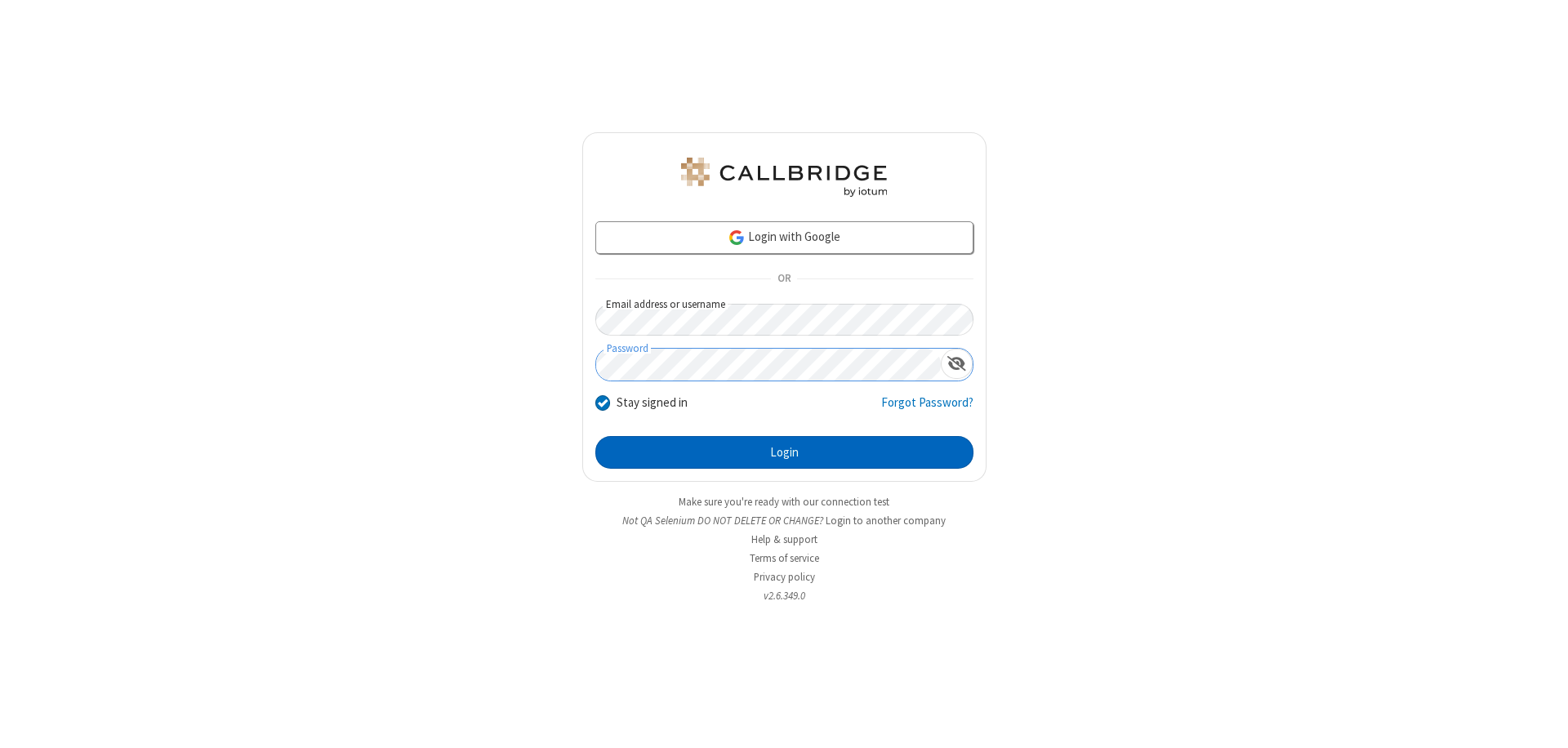
click at [784, 452] on button "Login" at bounding box center [784, 453] width 378 height 33
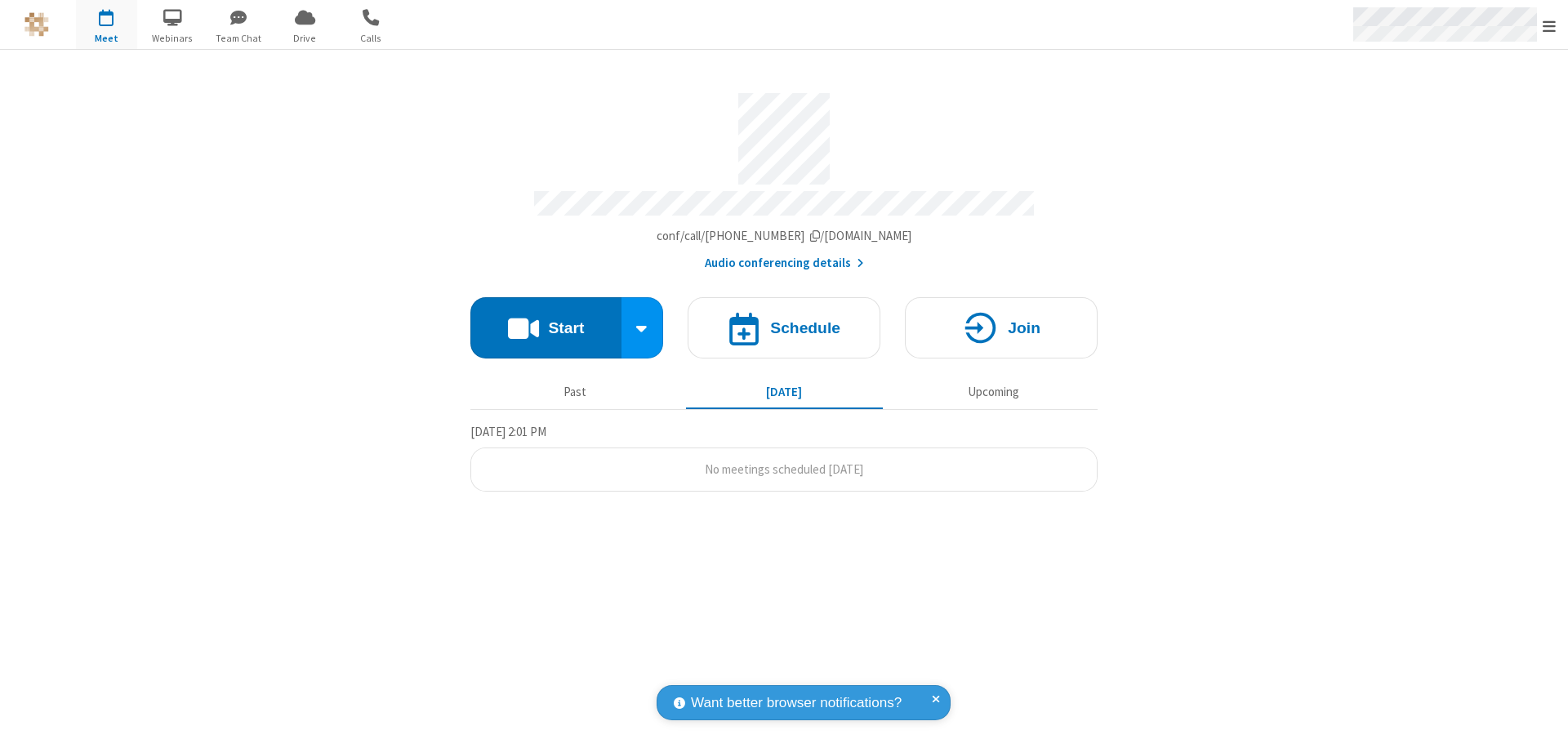
click at [1550, 26] on span "Open menu" at bounding box center [1549, 26] width 13 height 16
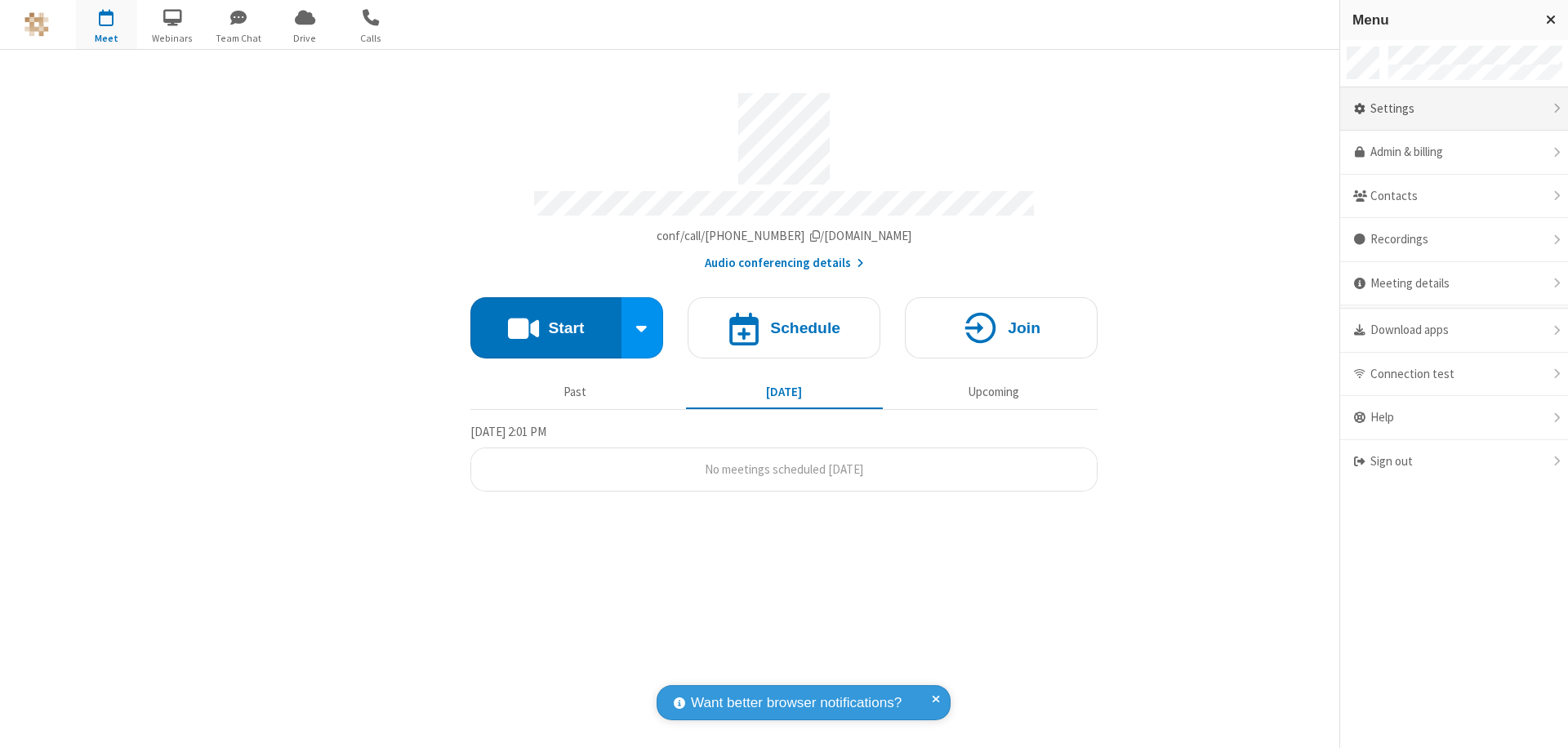
click at [1454, 109] on div "Settings" at bounding box center [1455, 110] width 228 height 44
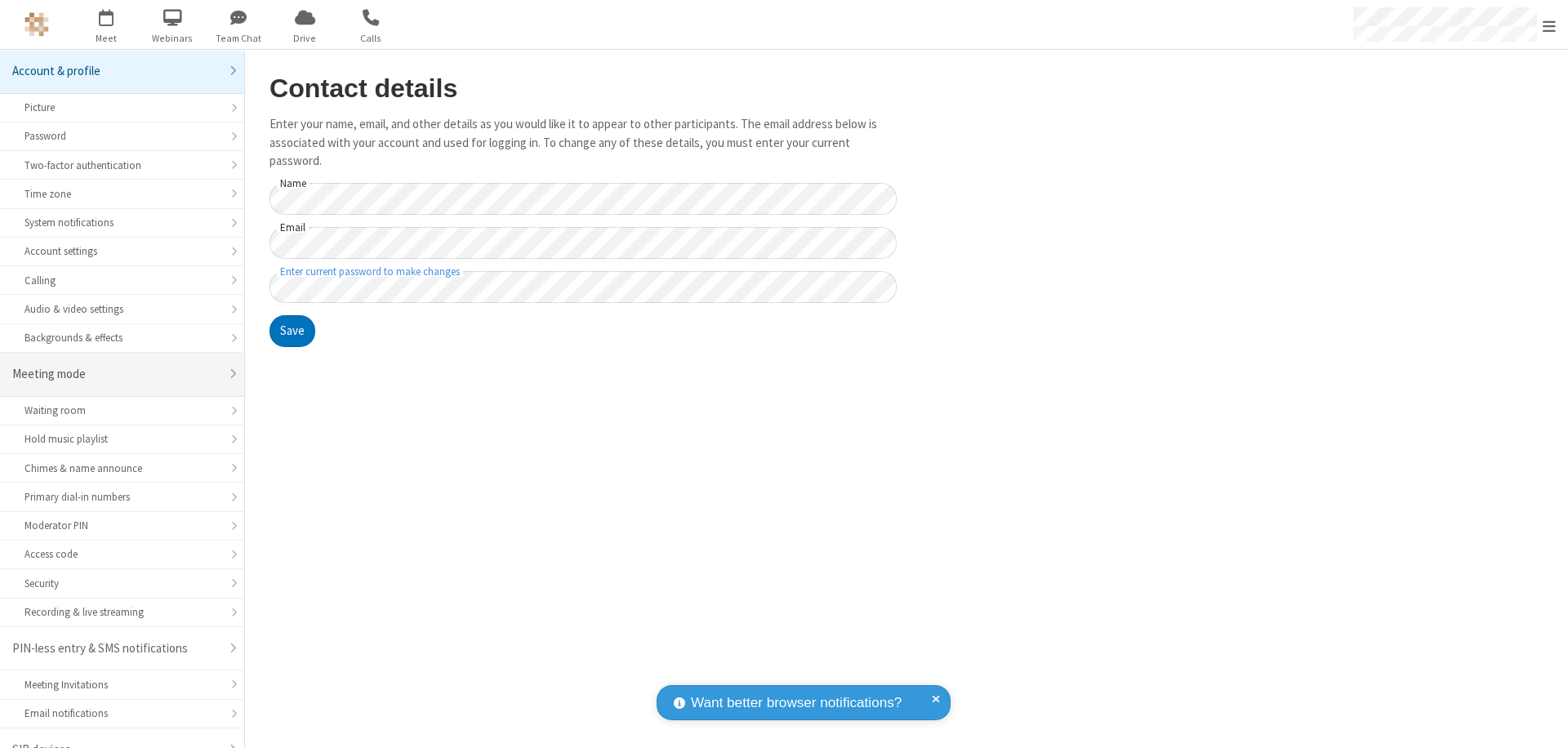
click at [116, 365] on div "Meeting mode" at bounding box center [115, 374] width 207 height 19
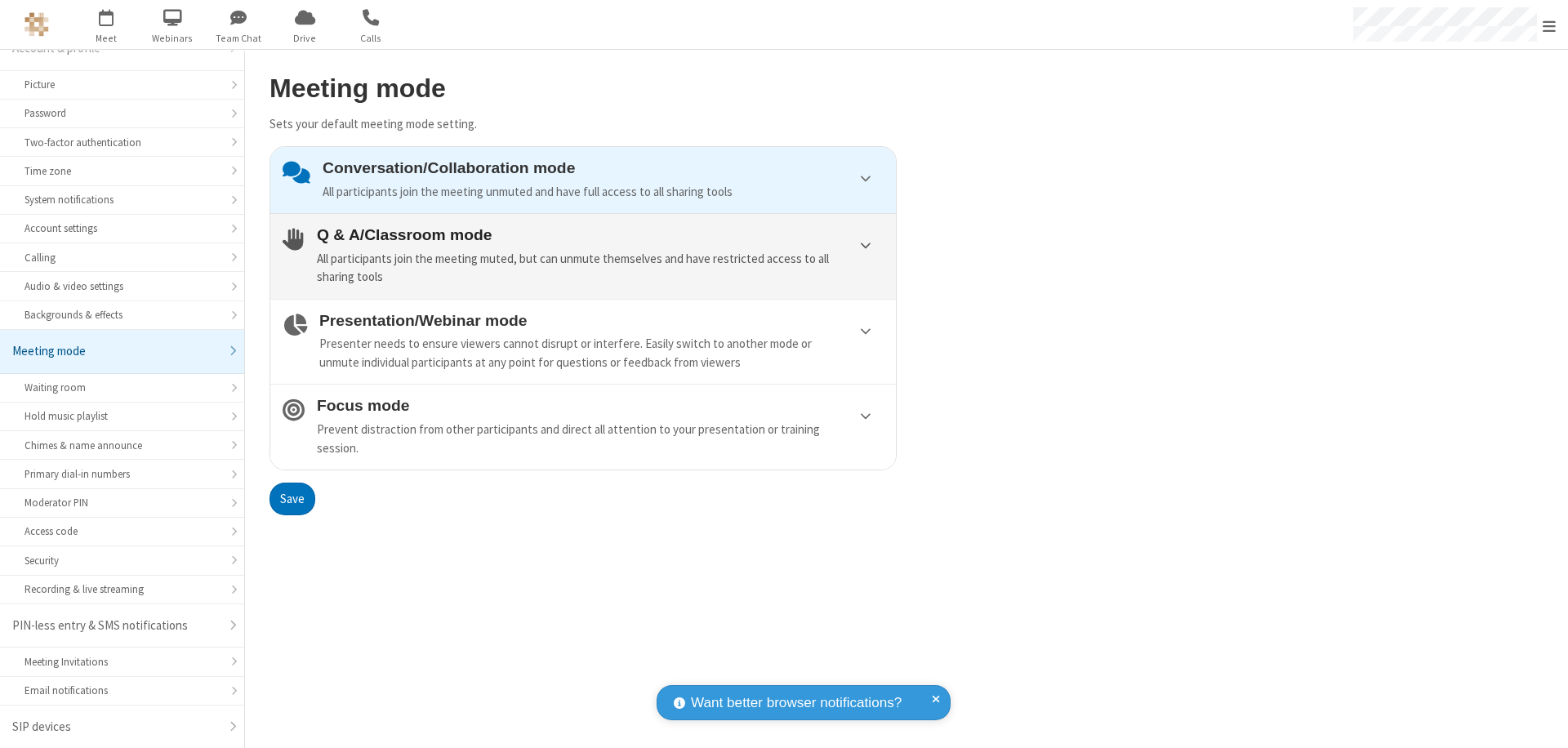
click at [584, 256] on div "All participants join the meeting muted, but can unmute themselves and have res…" at bounding box center [600, 269] width 567 height 37
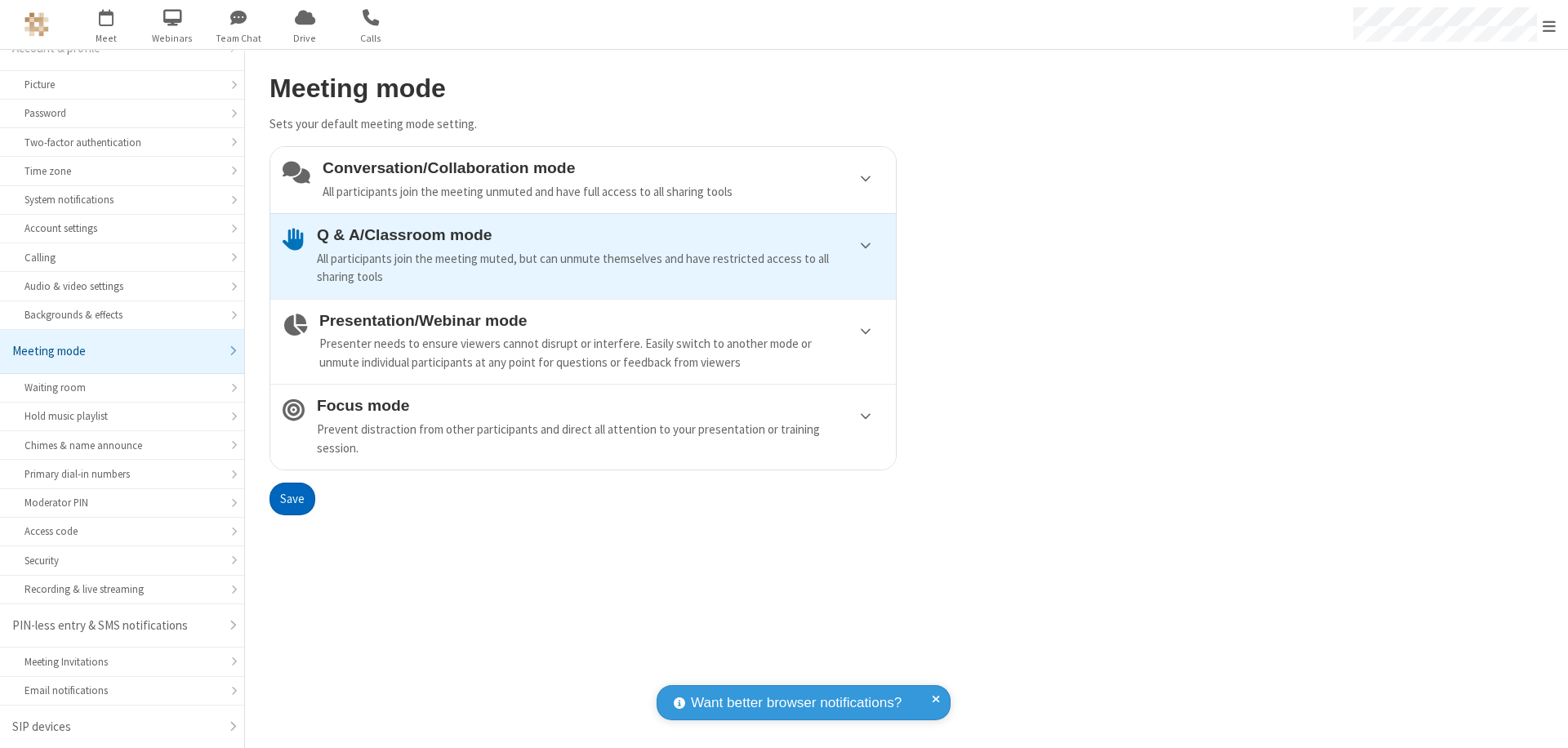
click at [291, 499] on button "Save" at bounding box center [292, 500] width 46 height 33
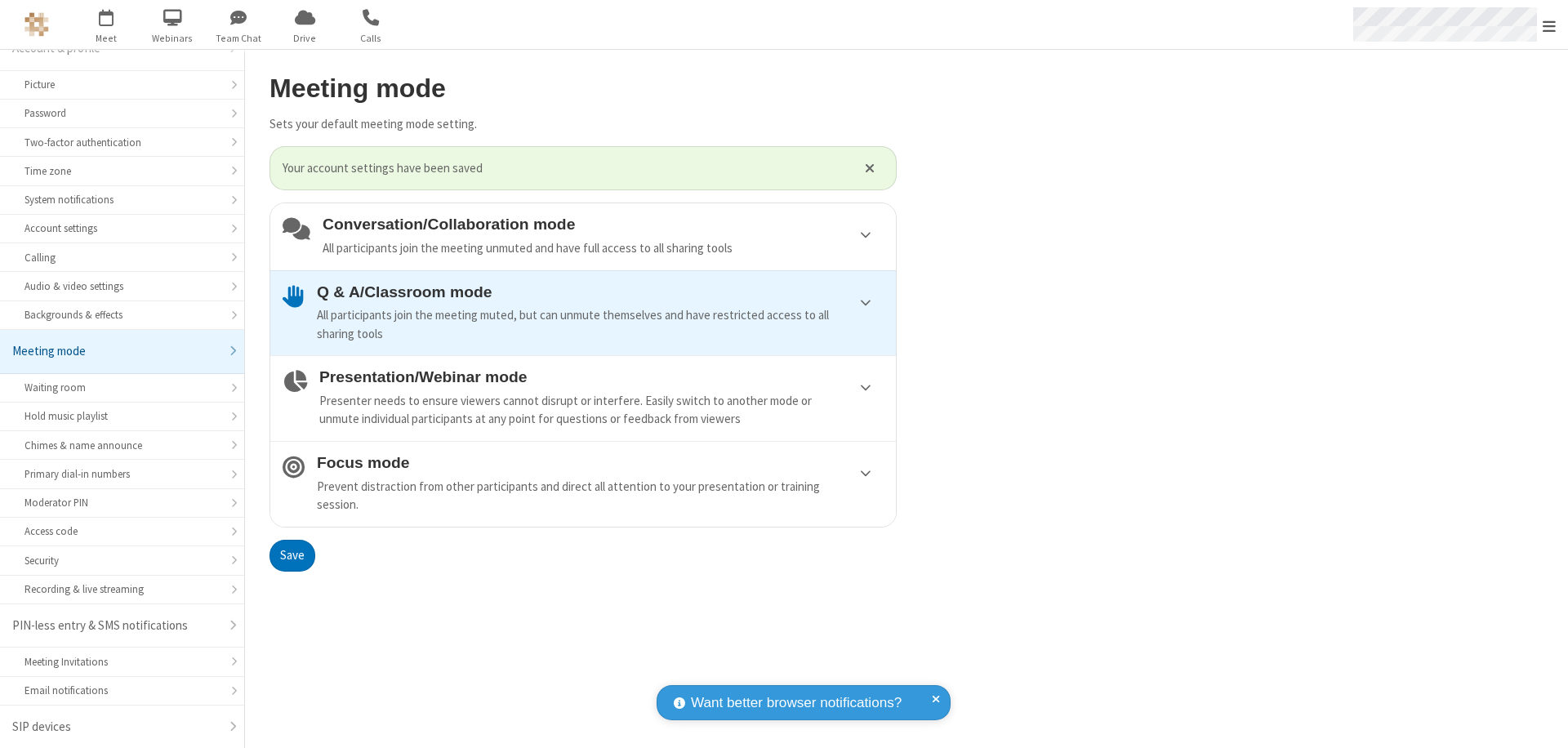
click at [1550, 25] on span "Open menu" at bounding box center [1549, 26] width 13 height 16
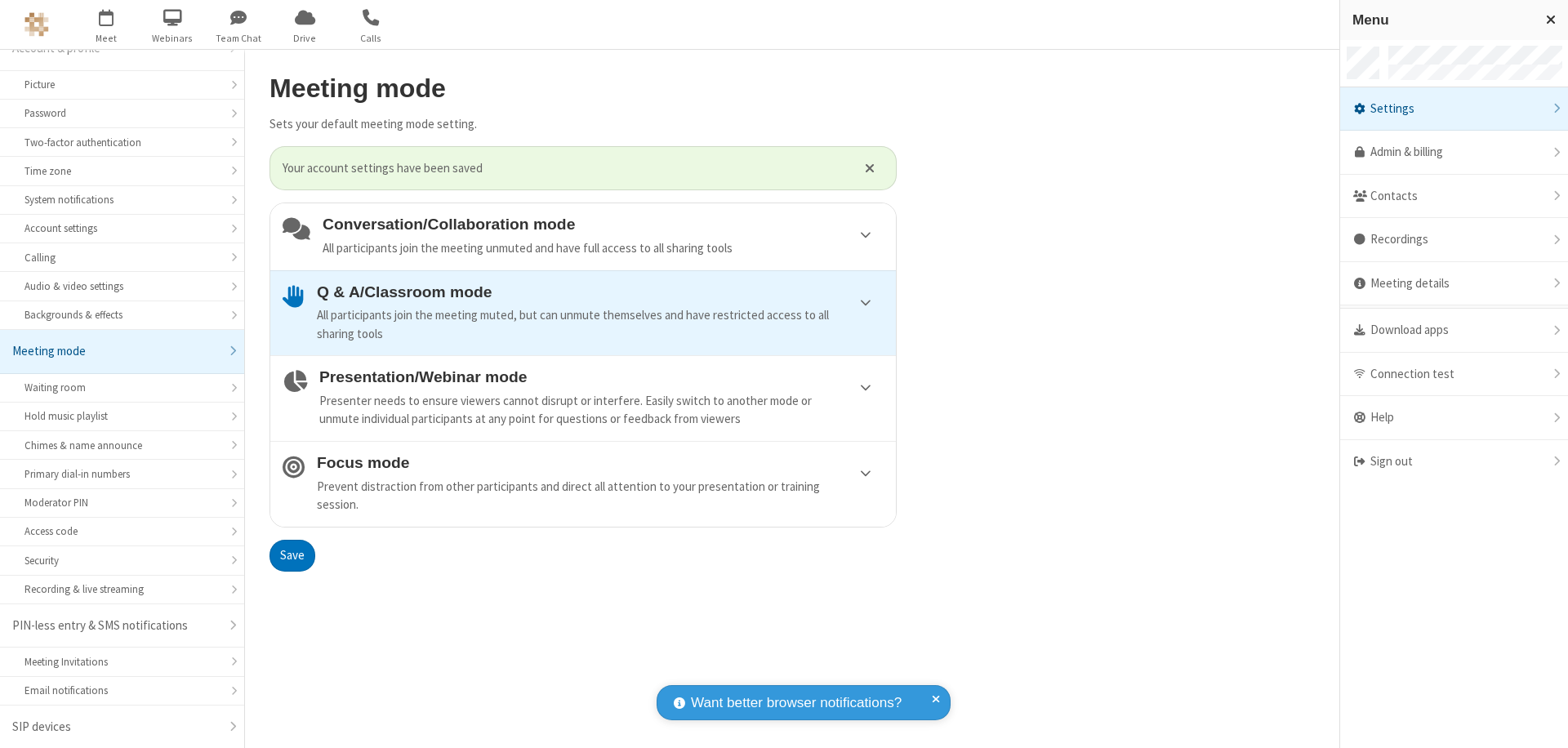
click at [1454, 461] on div "Sign out" at bounding box center [1455, 461] width 228 height 43
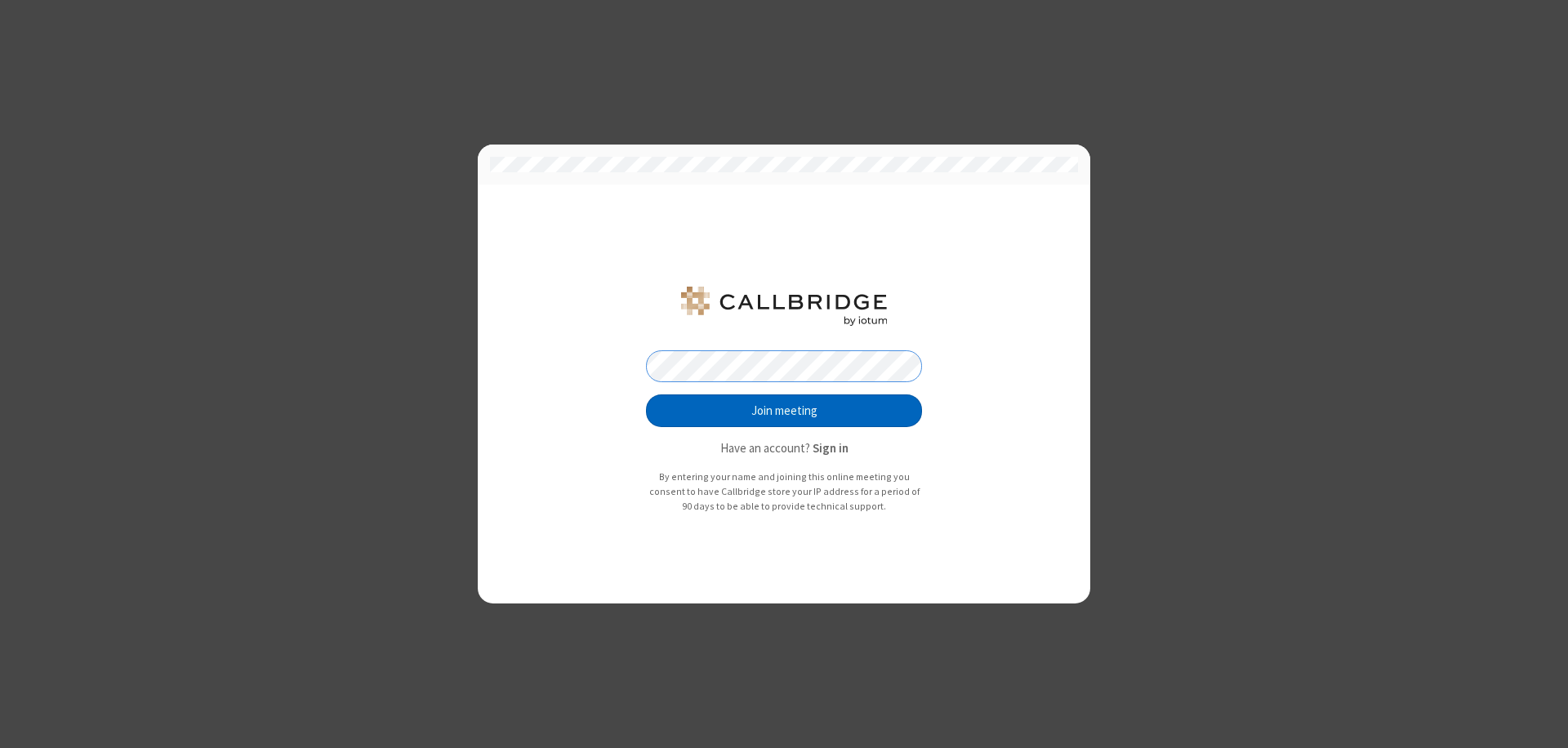
click at [784, 411] on button "Join meeting" at bounding box center [784, 411] width 276 height 33
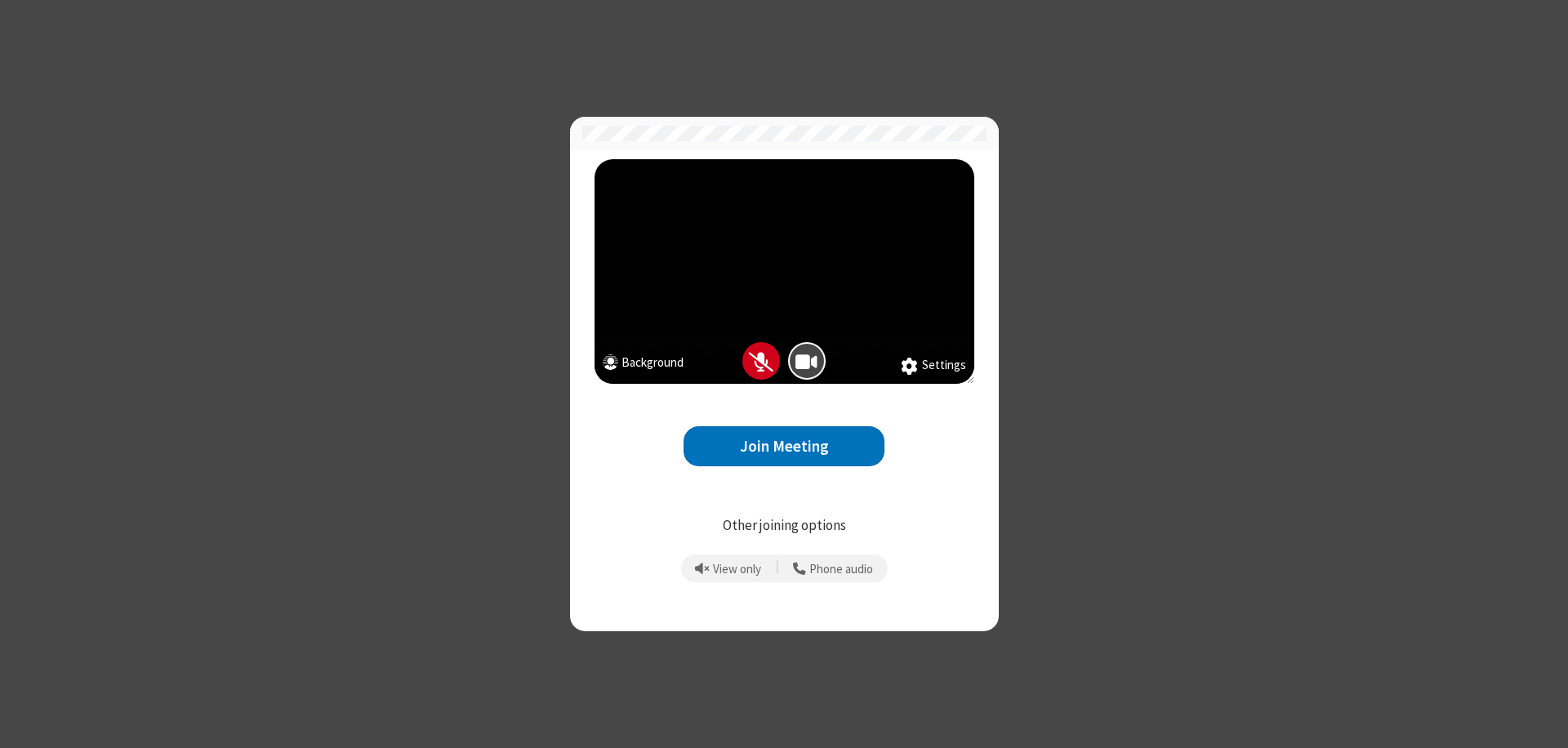
click at [784, 446] on button "Join Meeting" at bounding box center [784, 447] width 201 height 40
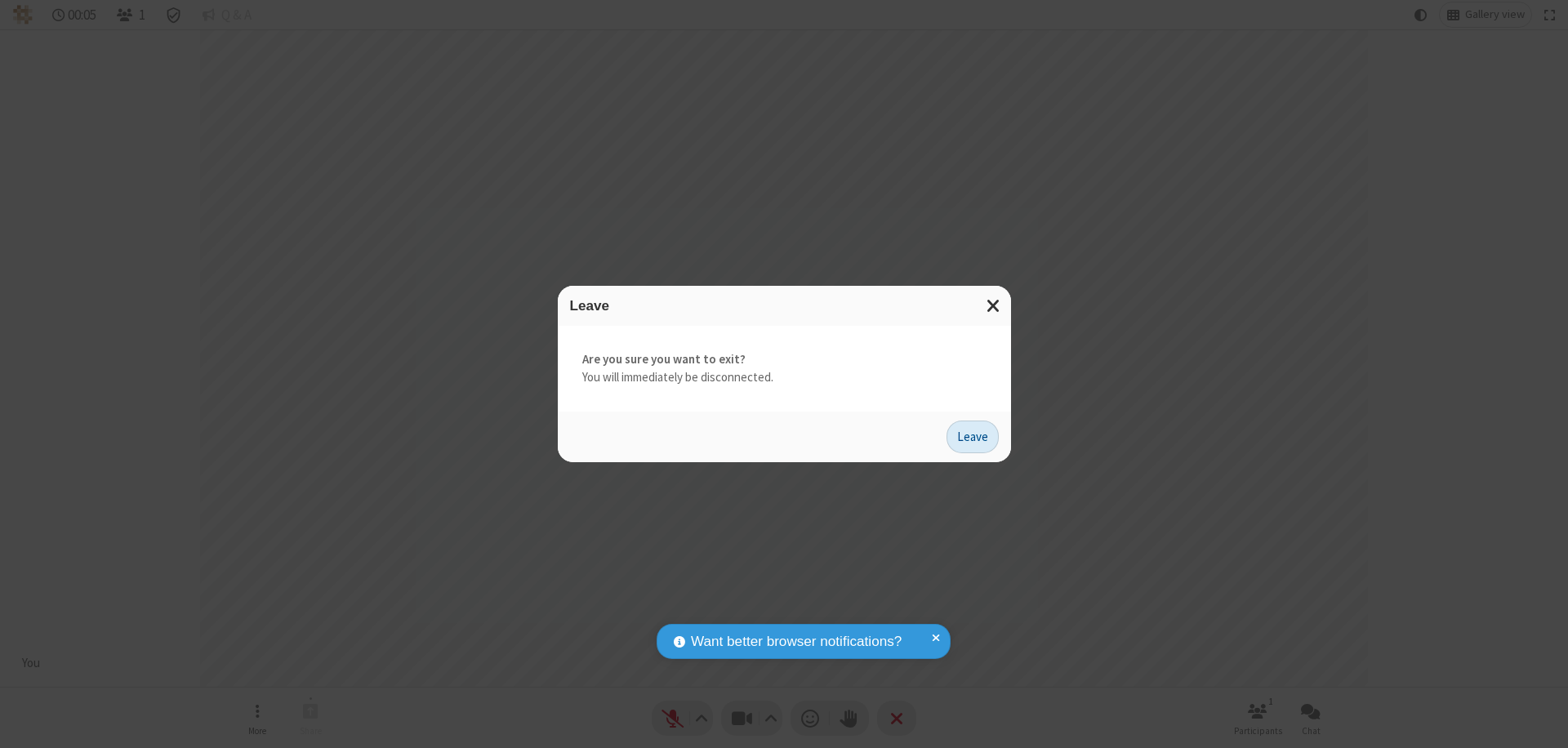
click at [973, 437] on button "Leave" at bounding box center [973, 437] width 52 height 33
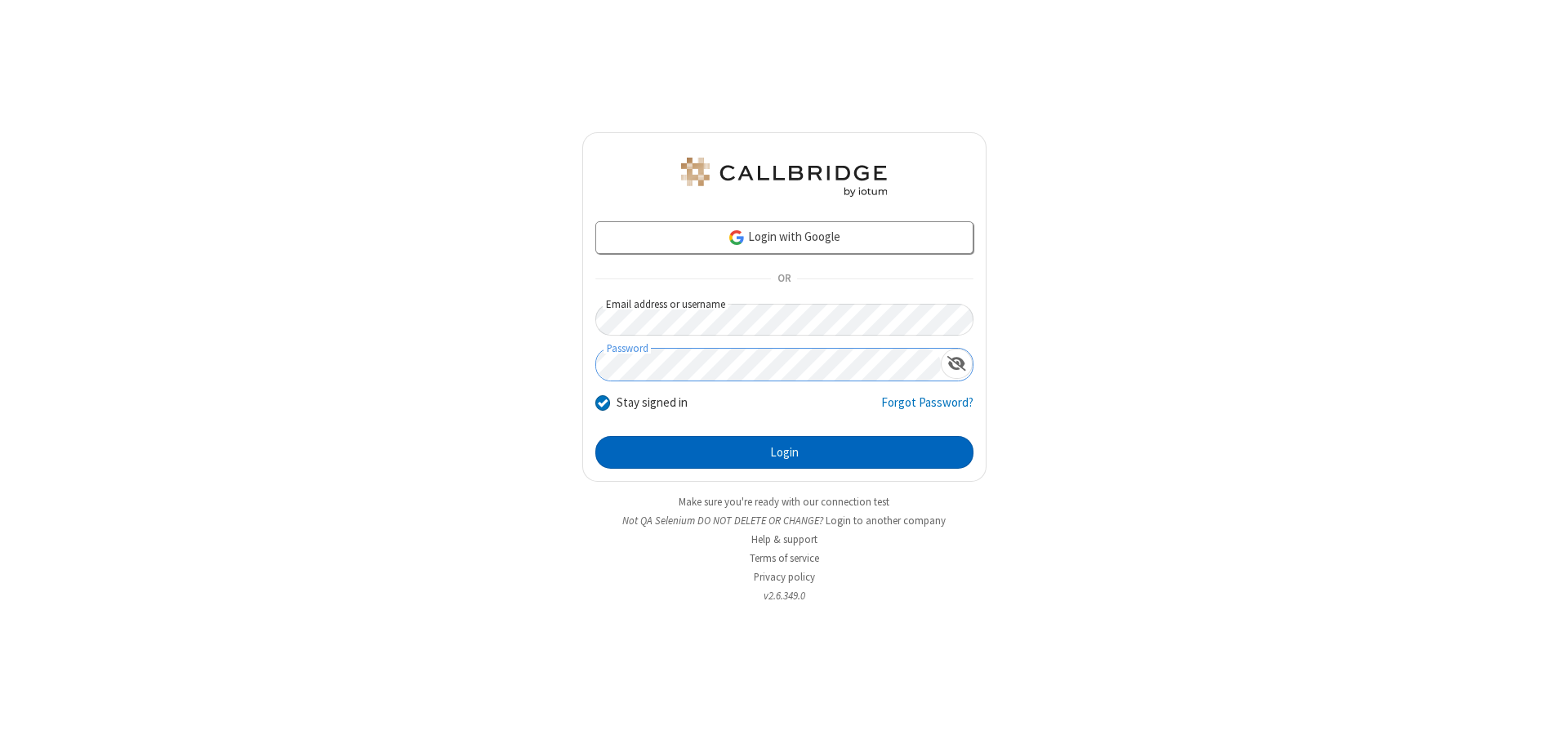
click at [784, 452] on button "Login" at bounding box center [784, 453] width 378 height 33
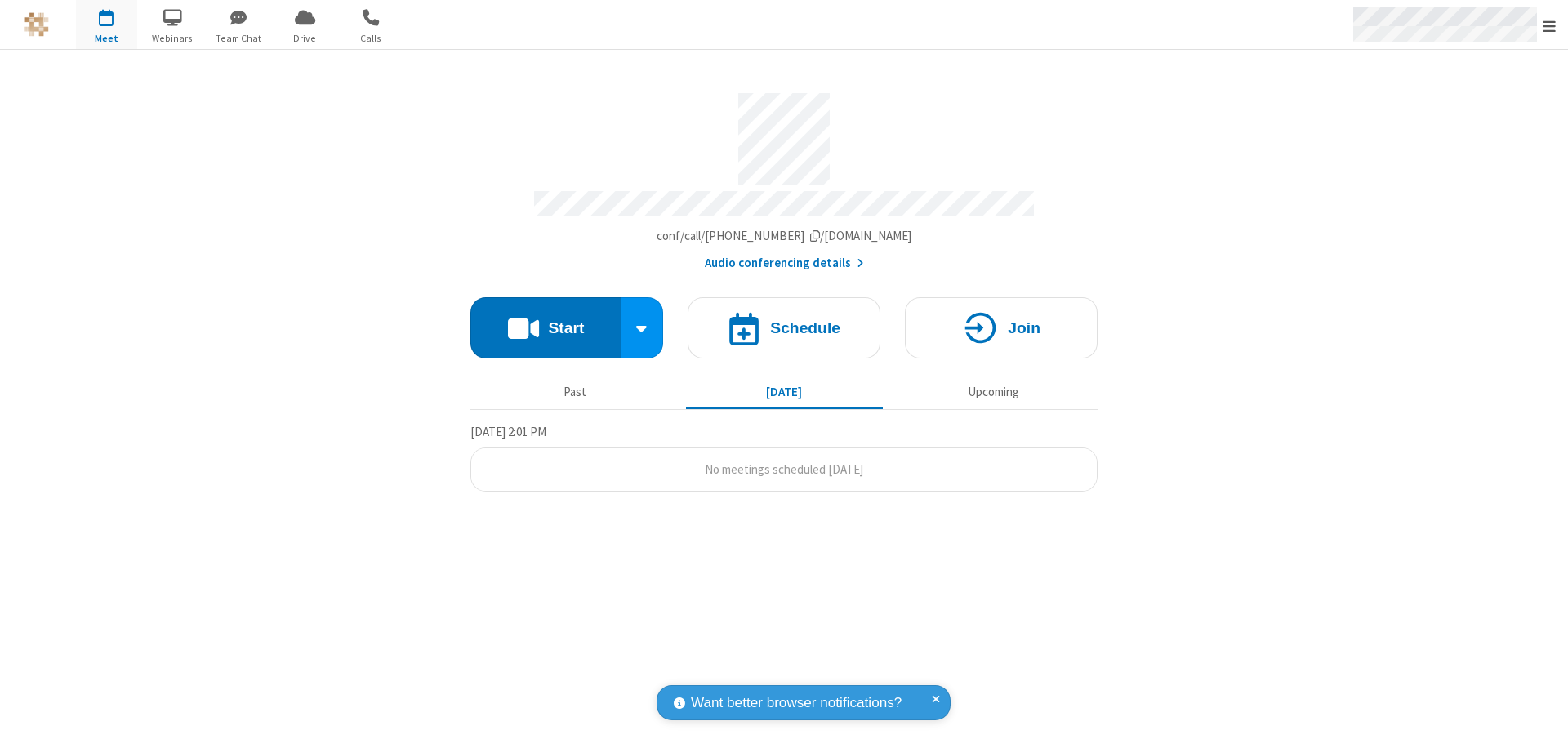
click at [1550, 26] on span "Open menu" at bounding box center [1549, 26] width 13 height 16
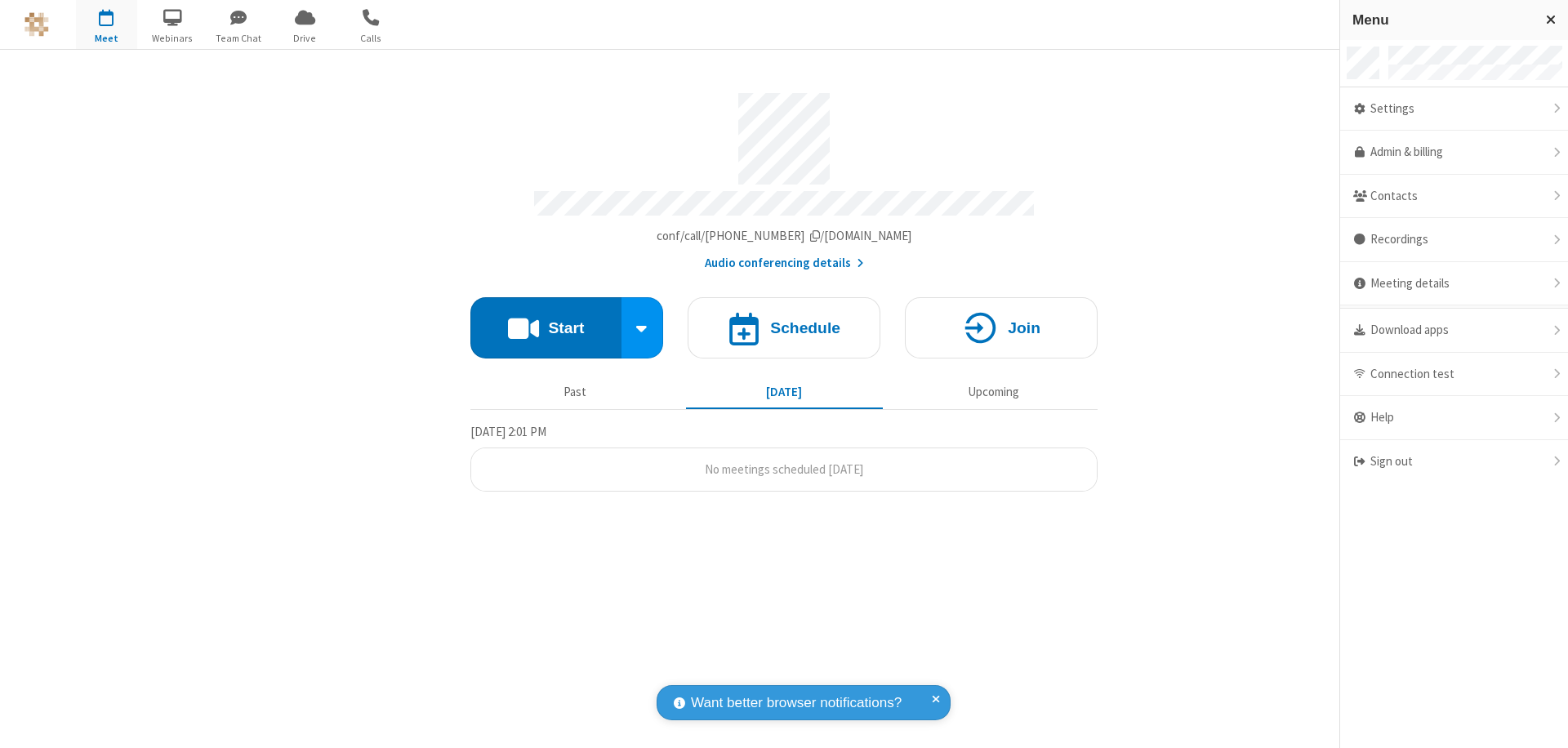
click at [1454, 109] on div "Settings" at bounding box center [1455, 110] width 228 height 44
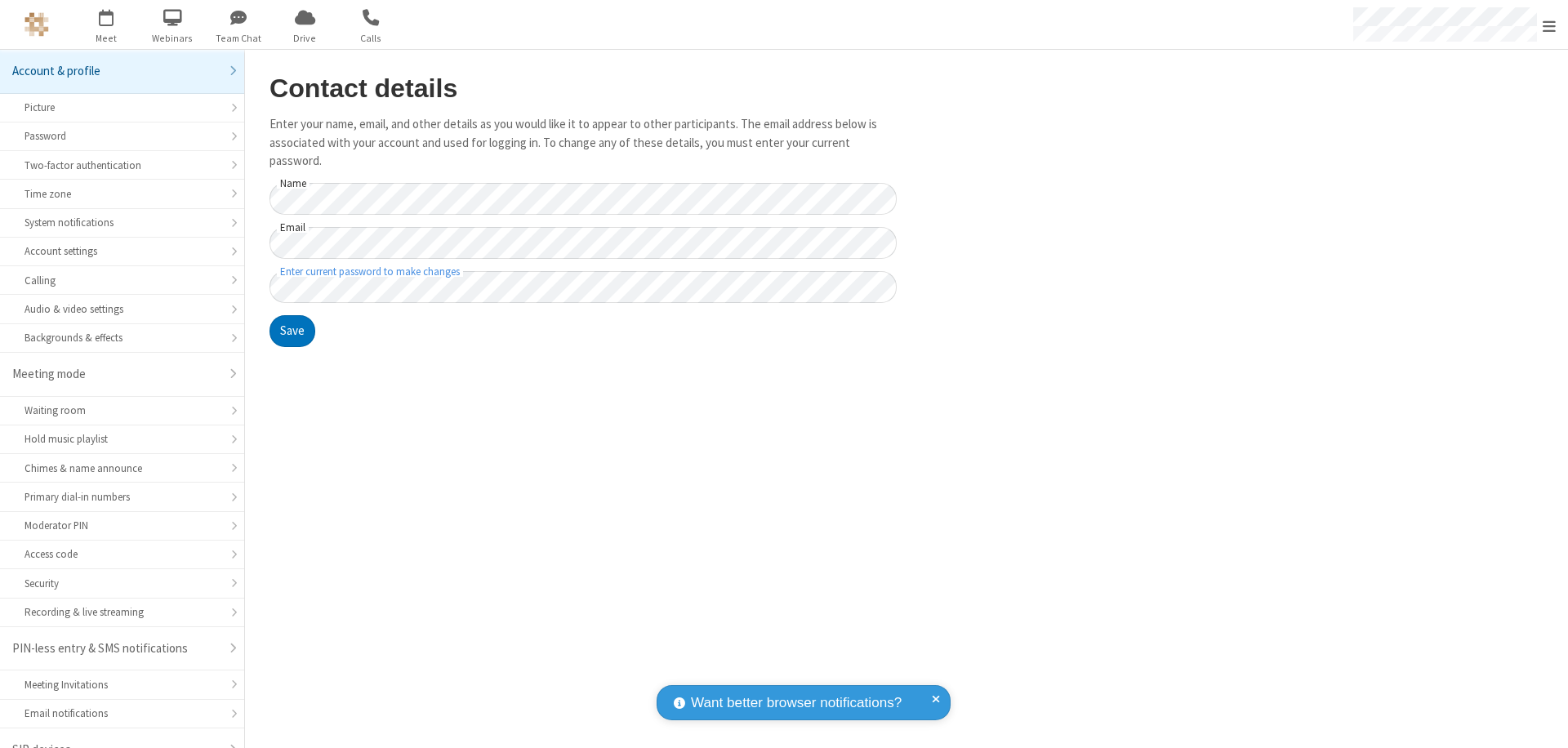
scroll to position [23, 0]
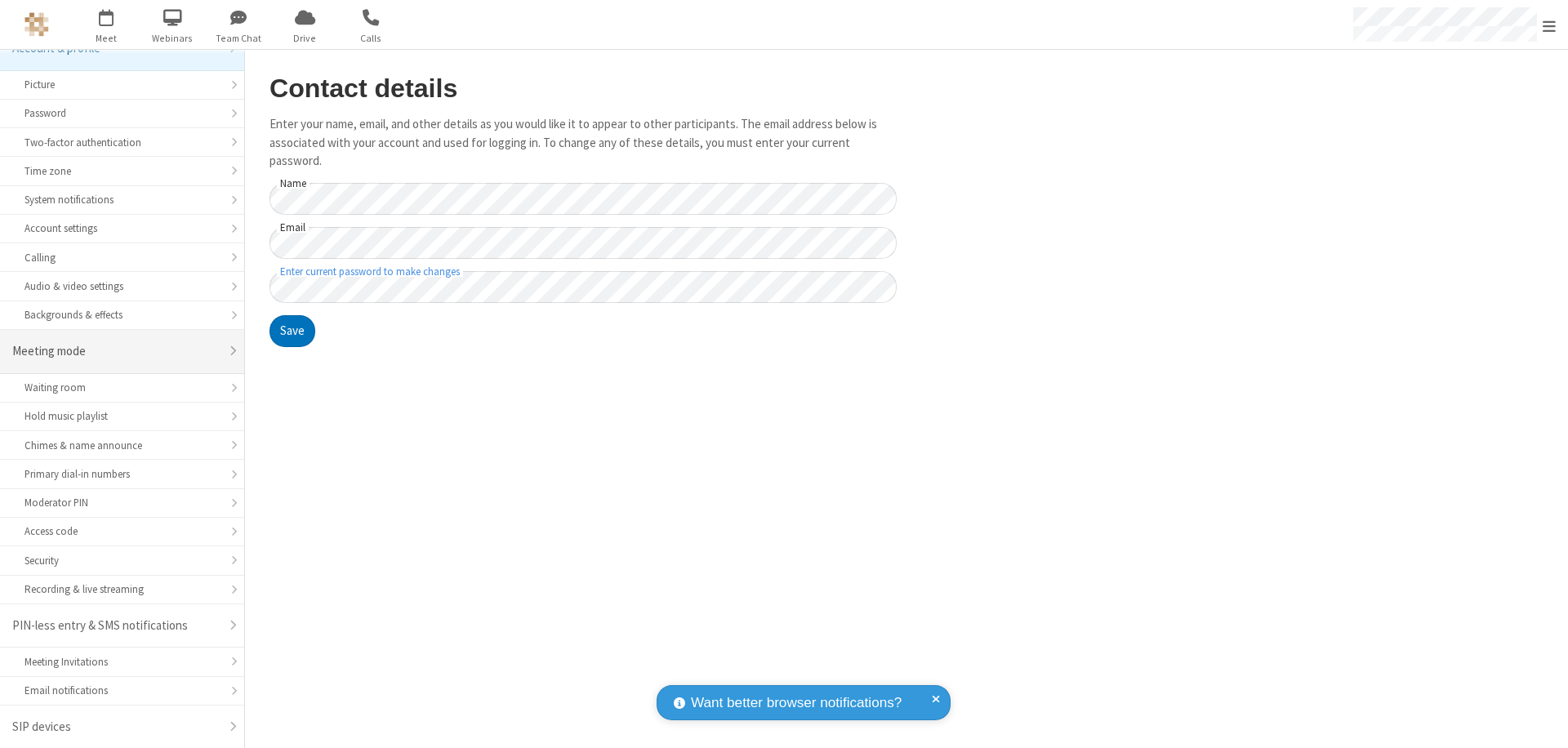
click at [116, 352] on div "Meeting mode" at bounding box center [115, 352] width 207 height 19
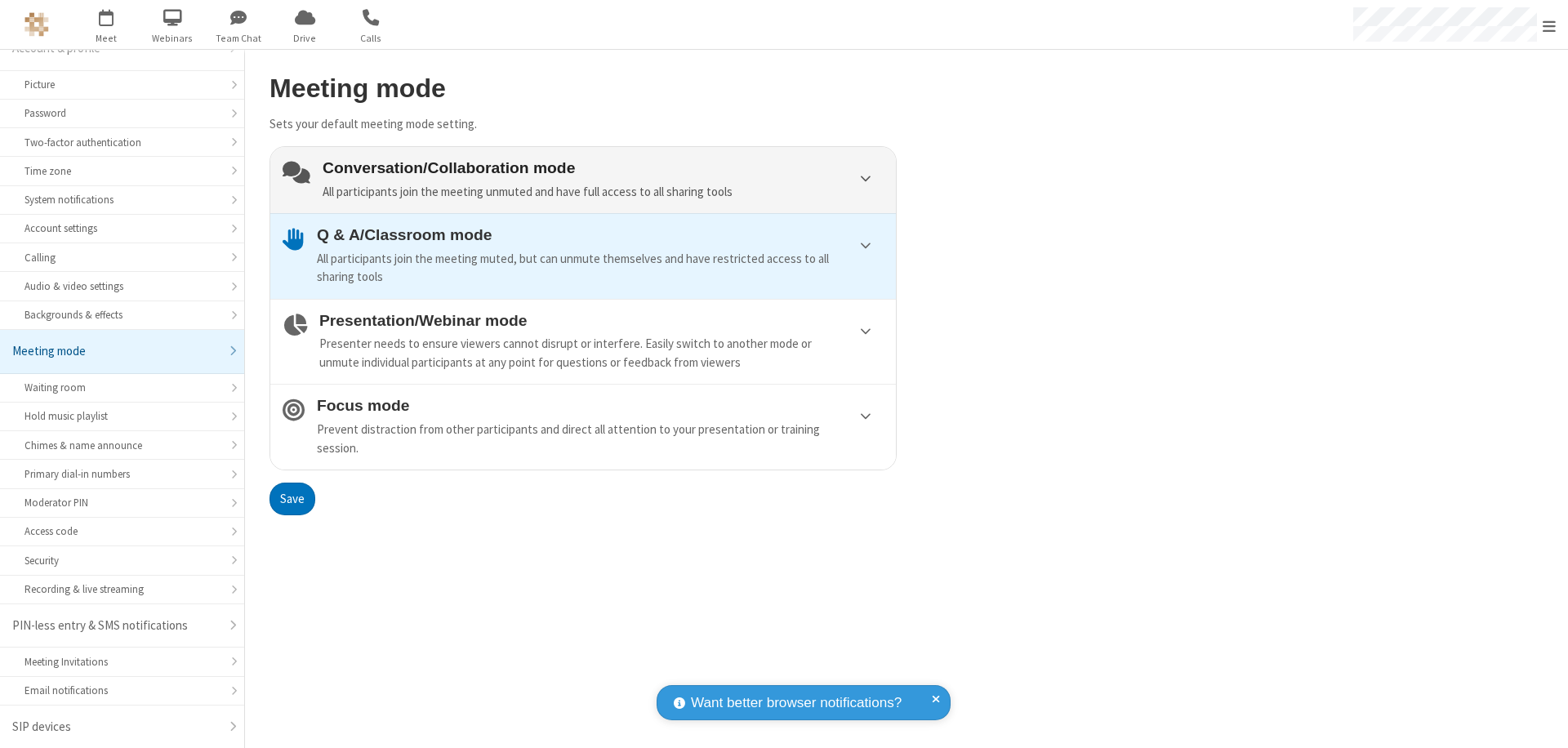
click at [584, 180] on div "Conversation/Collaboration mode All participants join the meeting unmuted and h…" at bounding box center [603, 180] width 561 height 42
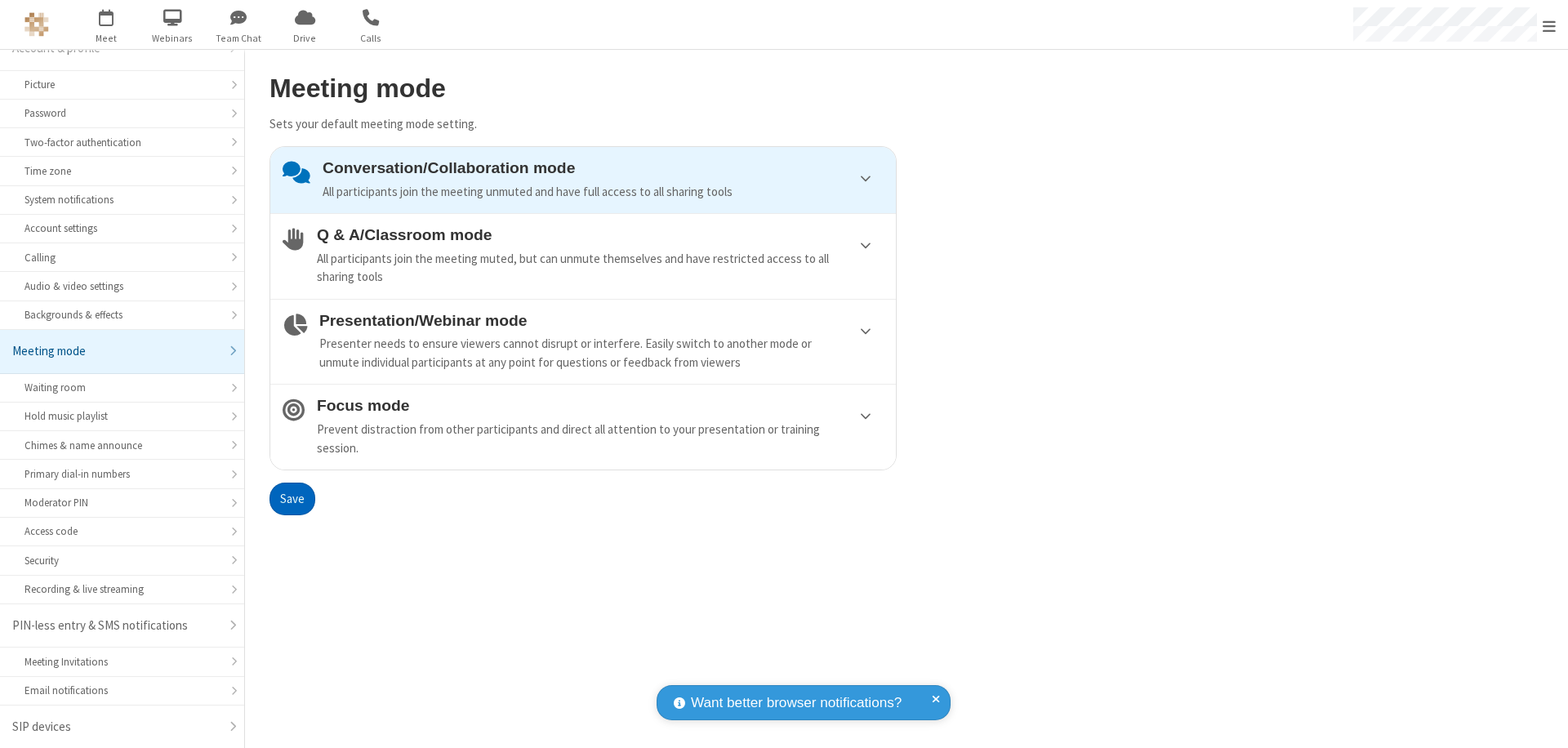
click at [291, 499] on button "Save" at bounding box center [292, 500] width 46 height 33
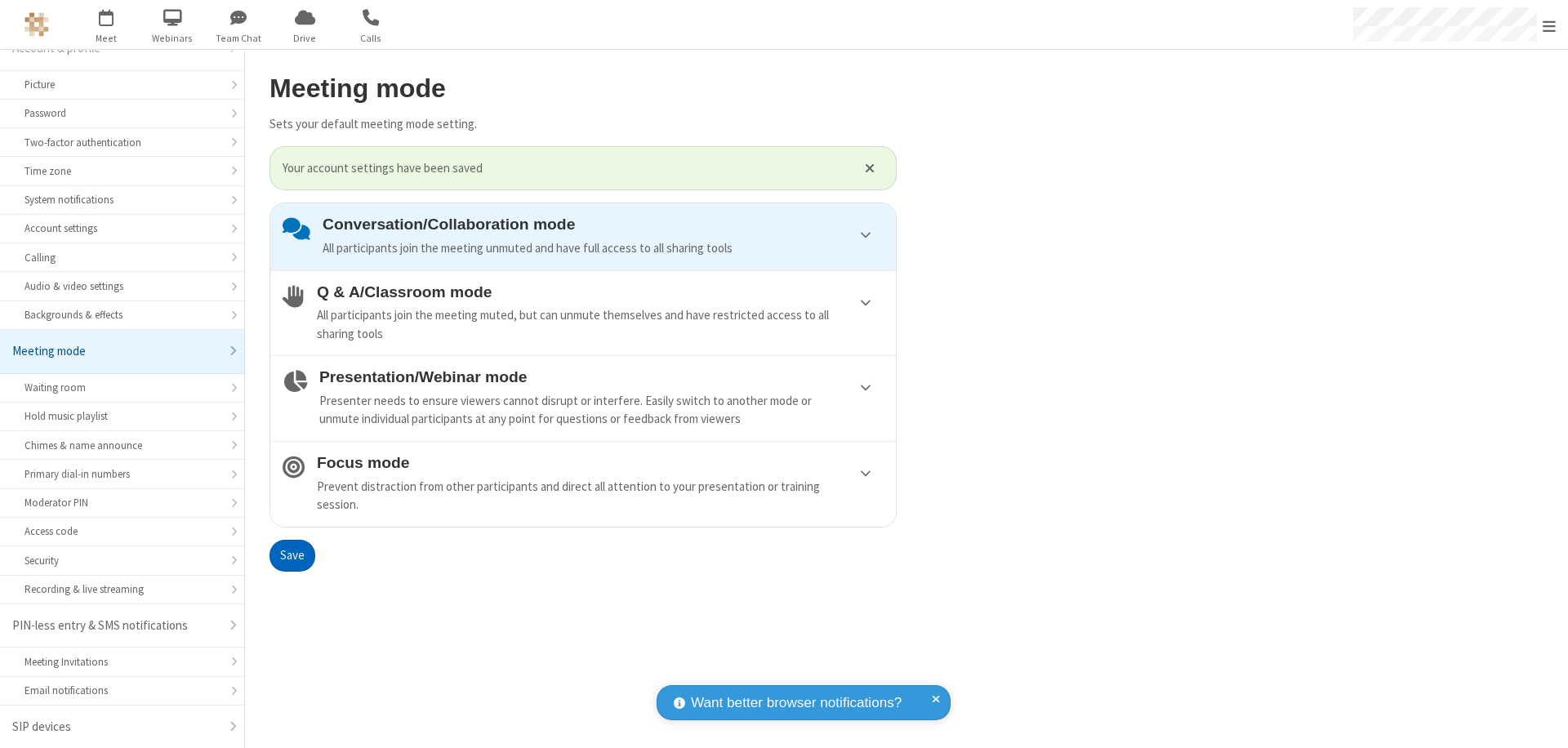
click at [1550, 25] on span "Open menu" at bounding box center [1549, 26] width 13 height 16
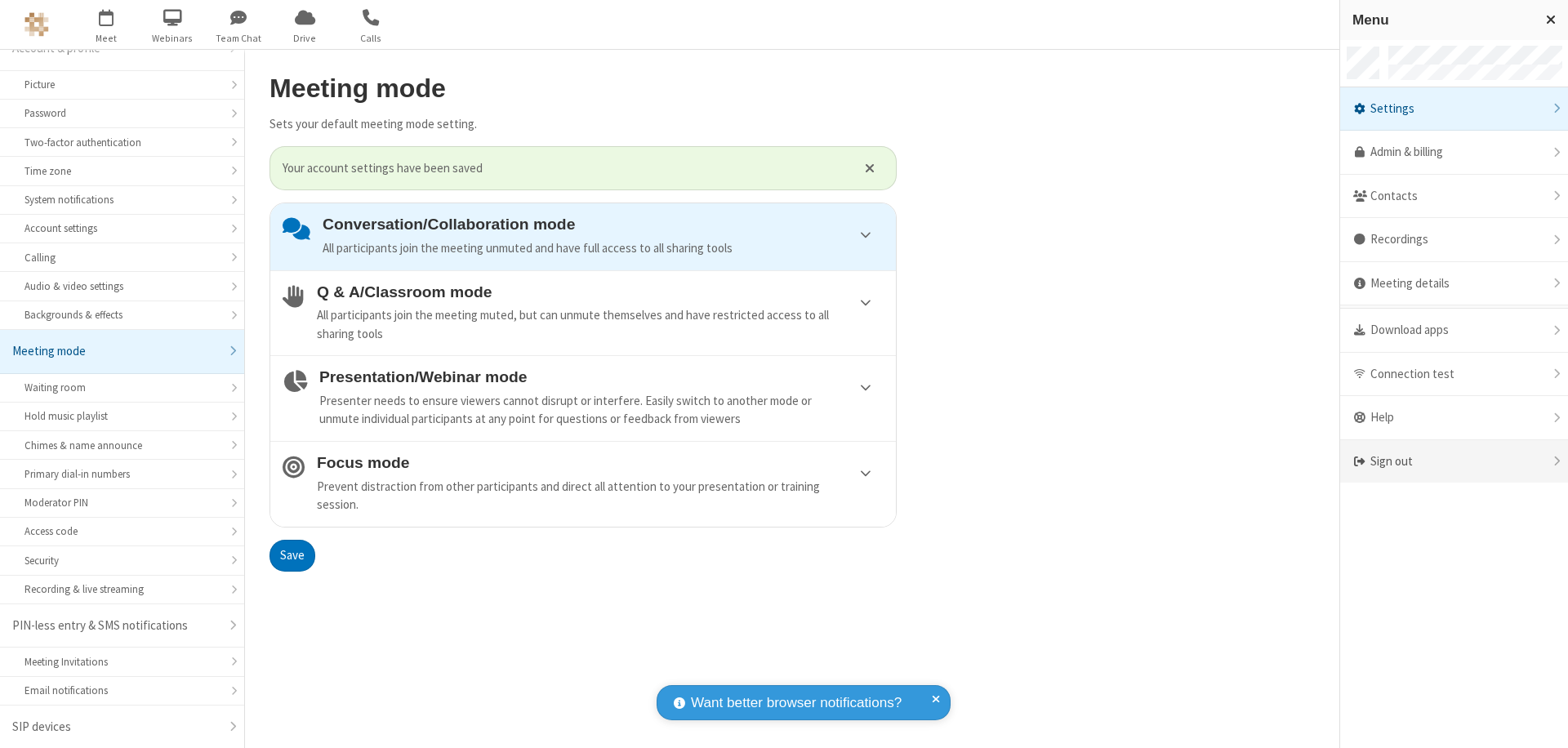
click at [1454, 461] on div "Sign out" at bounding box center [1455, 461] width 228 height 43
